Goal: Share content: Share content

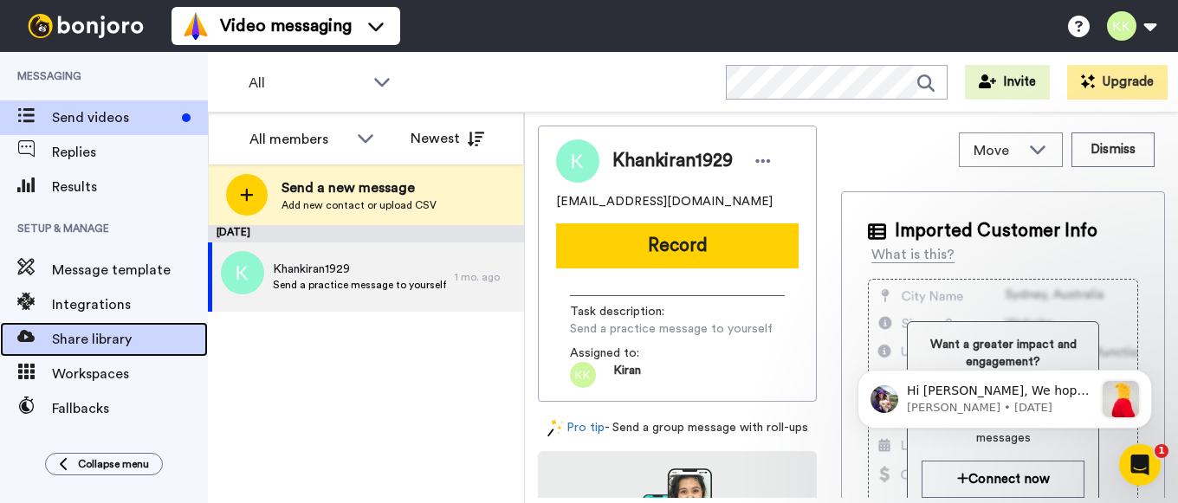
click at [108, 344] on span "Share library" at bounding box center [130, 339] width 156 height 21
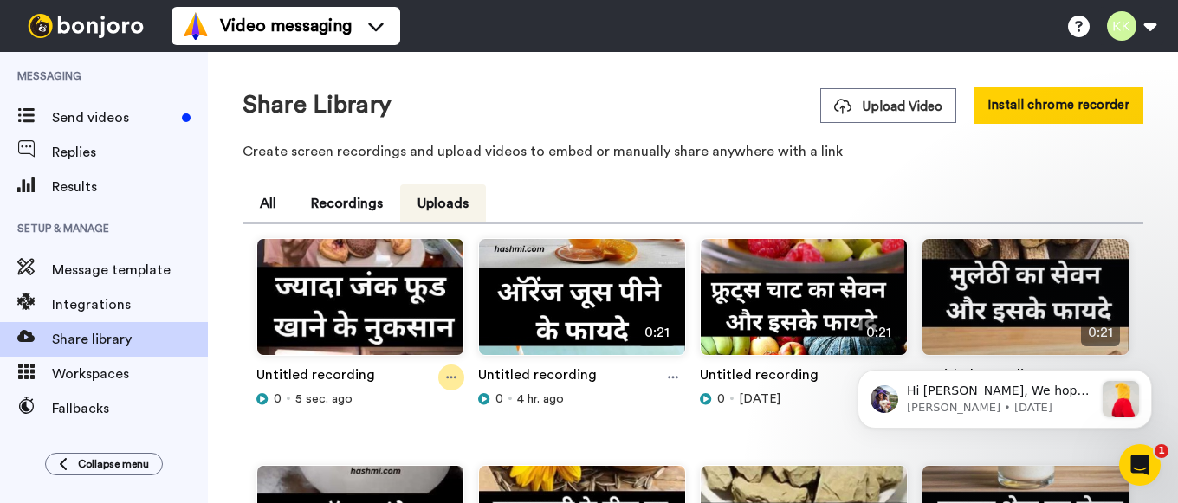
click at [446, 374] on icon at bounding box center [451, 378] width 10 height 12
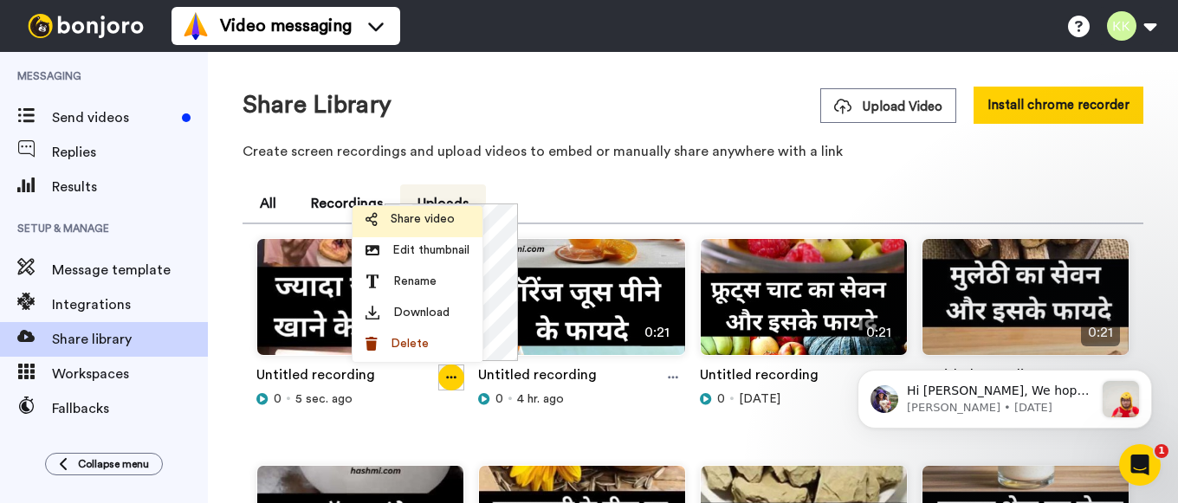
click at [436, 212] on span "Share video" at bounding box center [423, 218] width 64 height 17
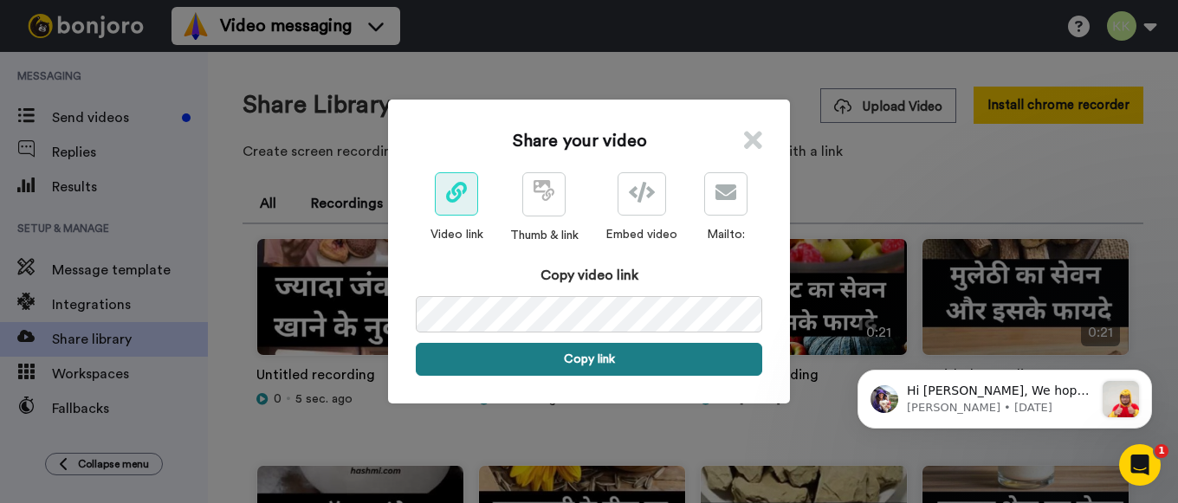
click at [599, 365] on button "Copy link" at bounding box center [589, 359] width 346 height 33
